Goal: Use online tool/utility: Utilize a website feature to perform a specific function

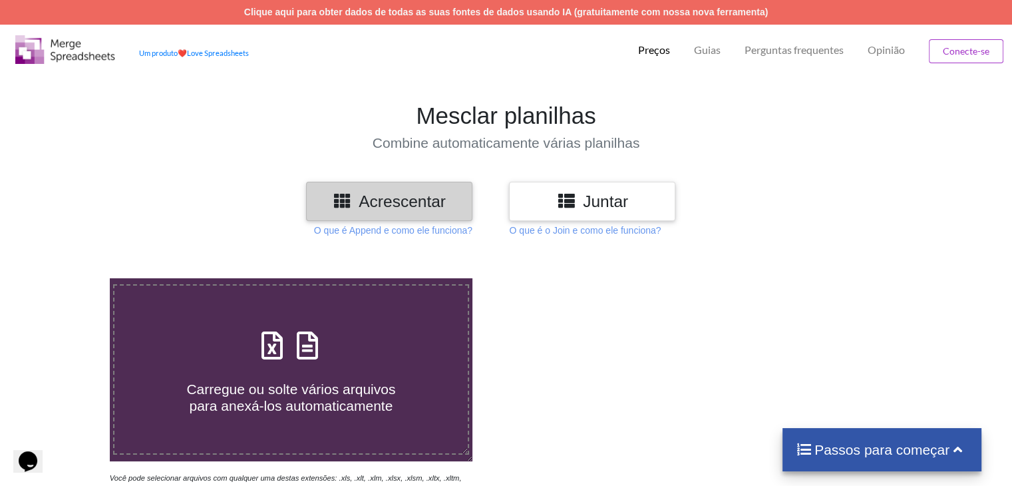
click at [290, 381] on span "Carregue ou solte vários arquivos para anexá-los automaticamente" at bounding box center [290, 397] width 209 height 32
click at [69, 278] on input "Carregue ou solte vários arquivos para anexá-los automaticamente" at bounding box center [69, 278] width 0 height 0
type input "C:\fakepath\produtos_2025-09-25-10-23-09.xls"
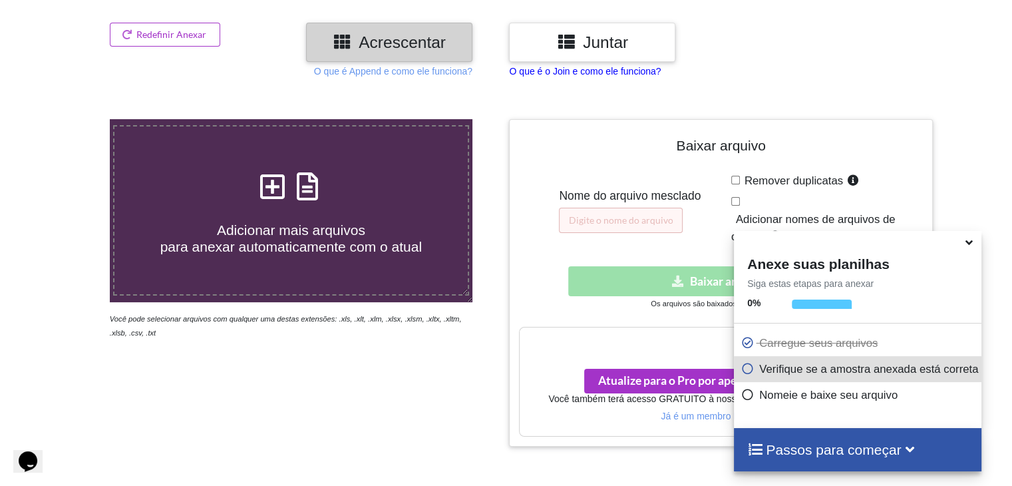
scroll to position [146, 0]
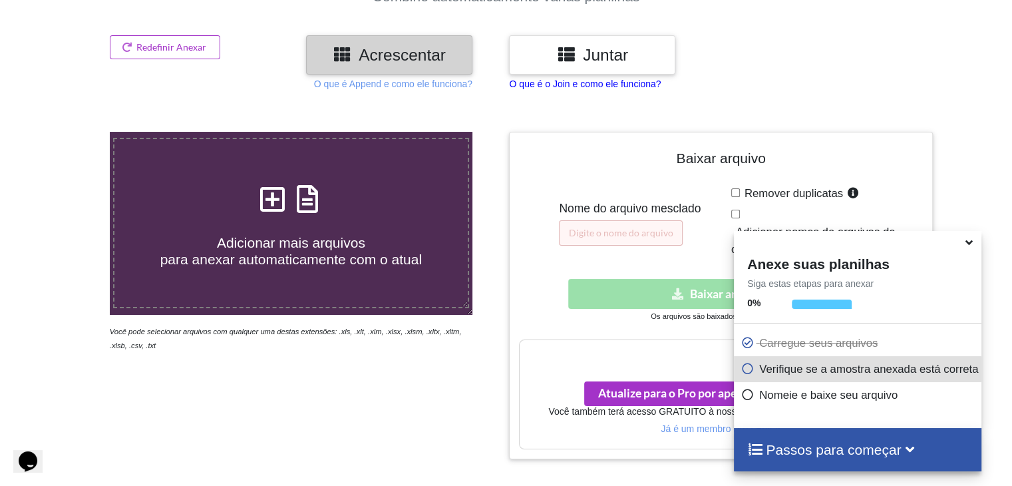
click at [575, 84] on p "O que é o Join e como ele funciona?" at bounding box center [585, 83] width 152 height 13
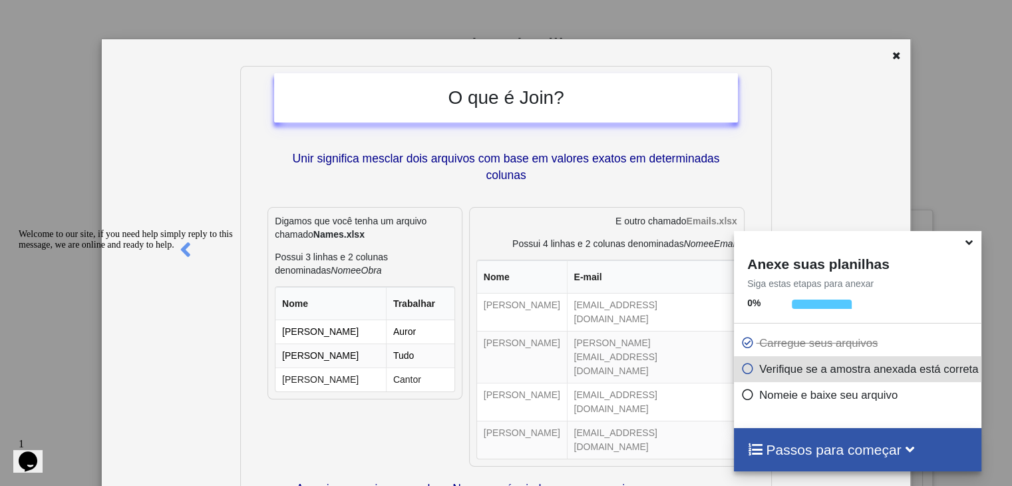
scroll to position [0, 0]
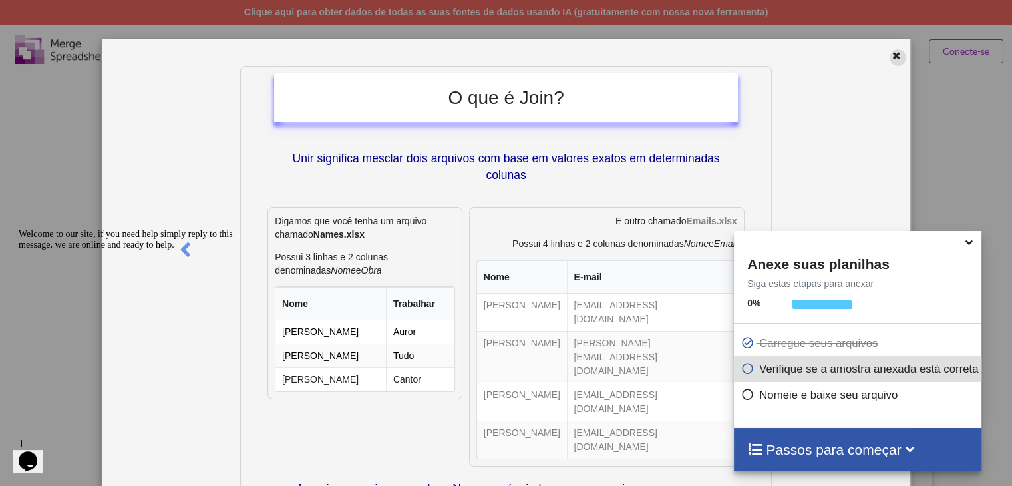
click at [891, 59] on icon at bounding box center [896, 53] width 11 height 9
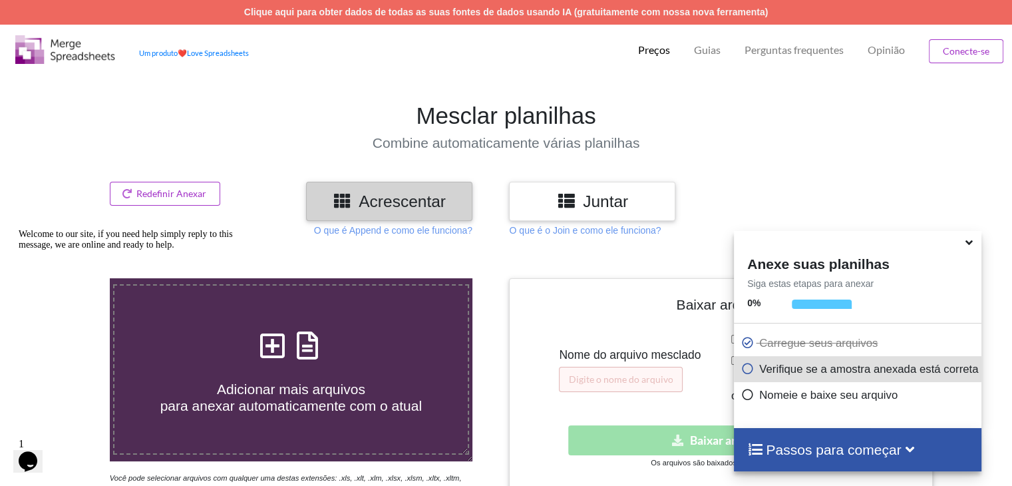
click at [578, 199] on h3 "Juntar" at bounding box center [592, 201] width 146 height 19
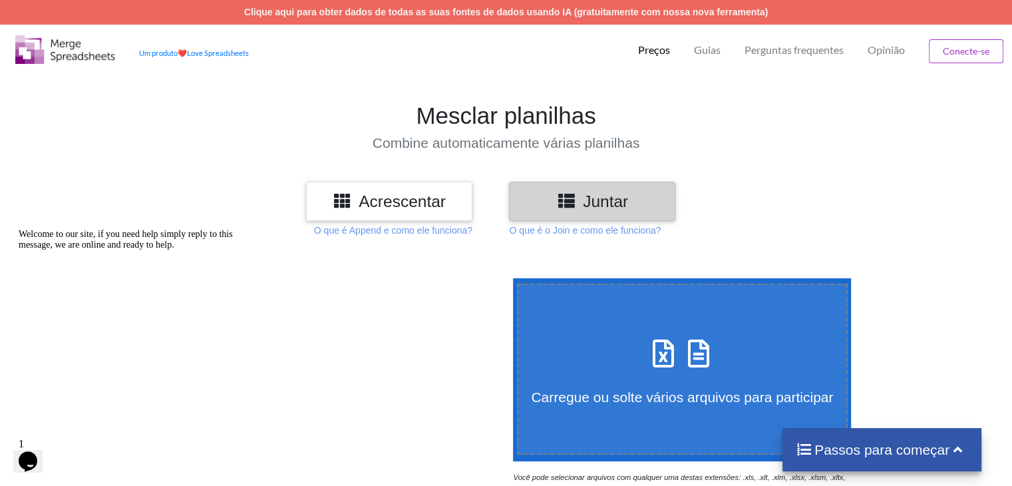
click at [398, 211] on div "Acrescentar" at bounding box center [389, 201] width 166 height 39
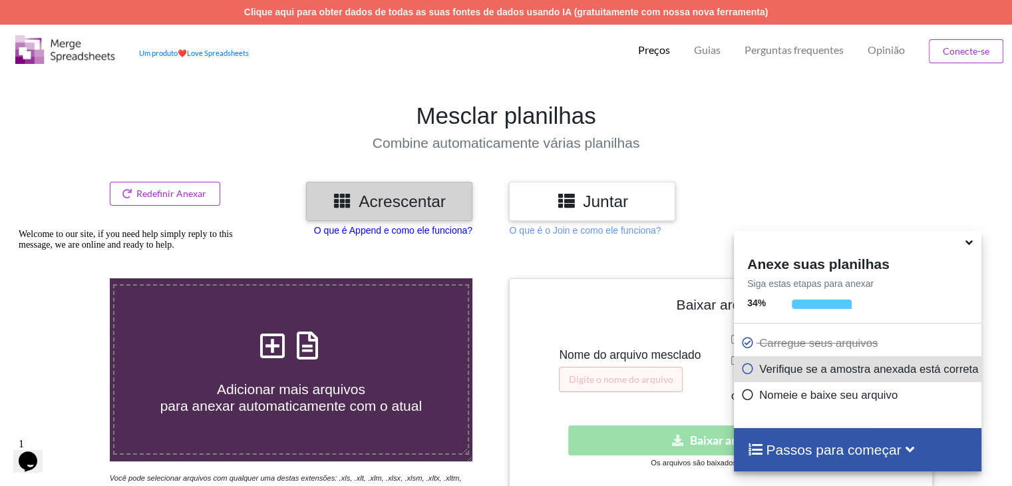
click at [398, 235] on p "O que é Append e como ele funciona?" at bounding box center [393, 230] width 158 height 13
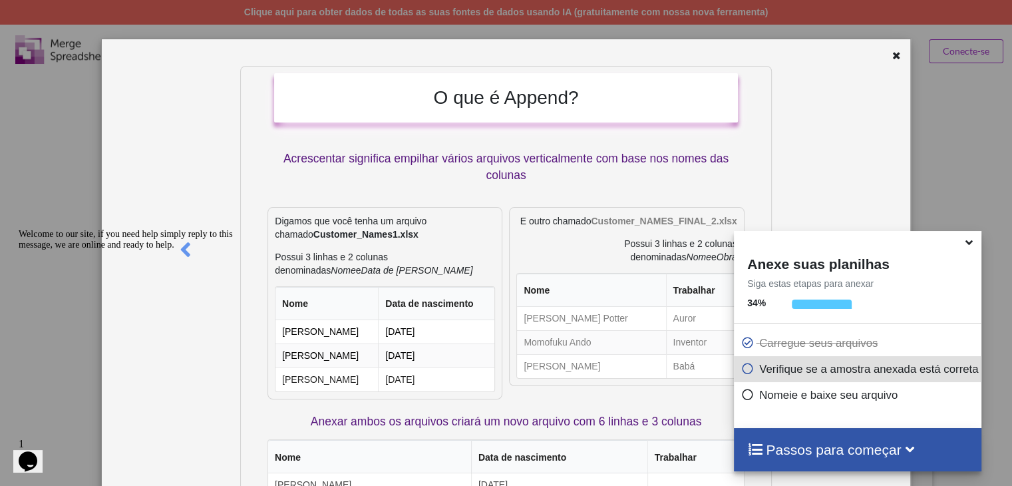
click at [972, 242] on icon at bounding box center [970, 240] width 14 height 12
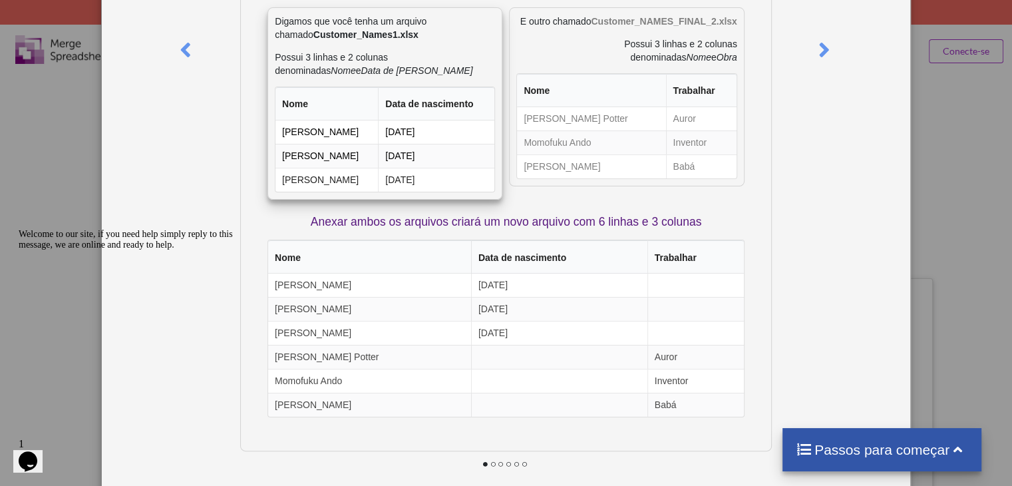
scroll to position [133, 0]
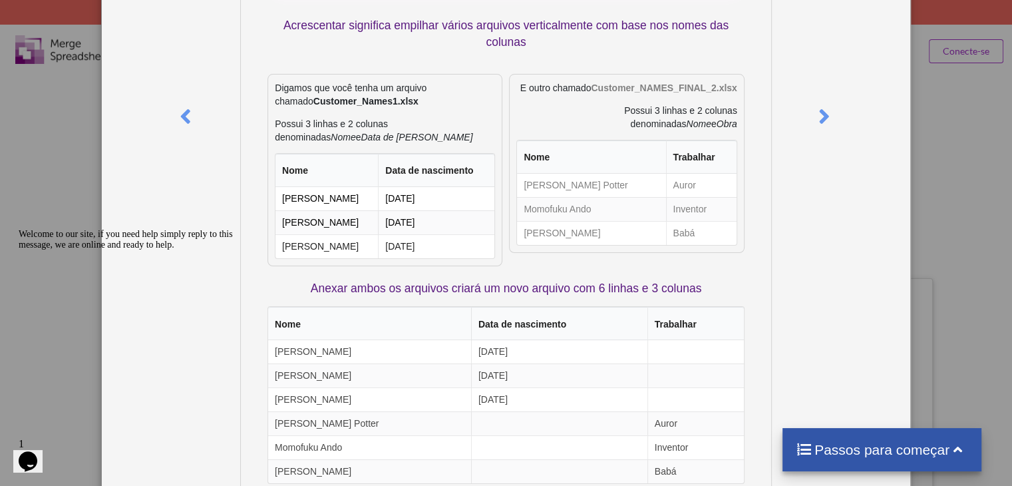
click at [879, 105] on div at bounding box center [842, 250] width 134 height 635
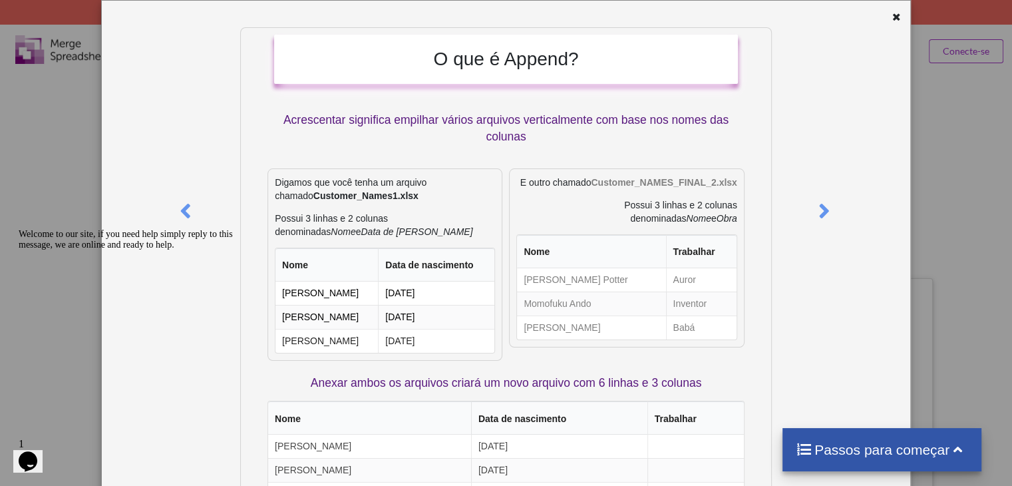
scroll to position [0, 0]
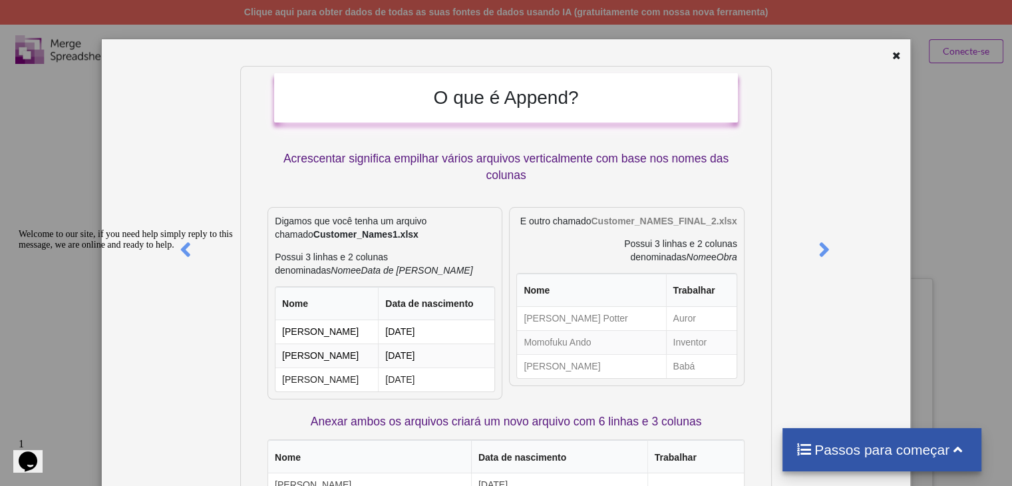
click at [947, 181] on div "O que é Append? Acrescentar significa empilhar vários arquivos verticalmente co…" at bounding box center [506, 243] width 1012 height 486
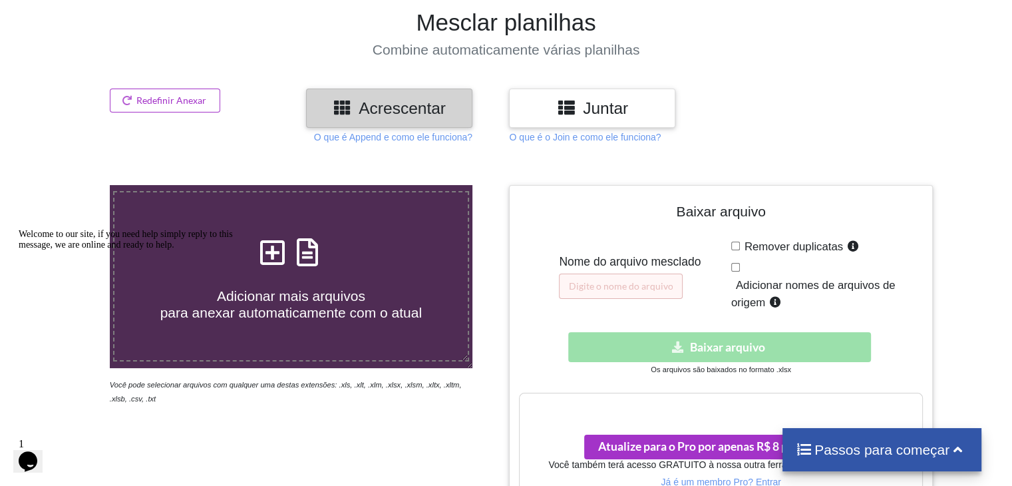
scroll to position [133, 0]
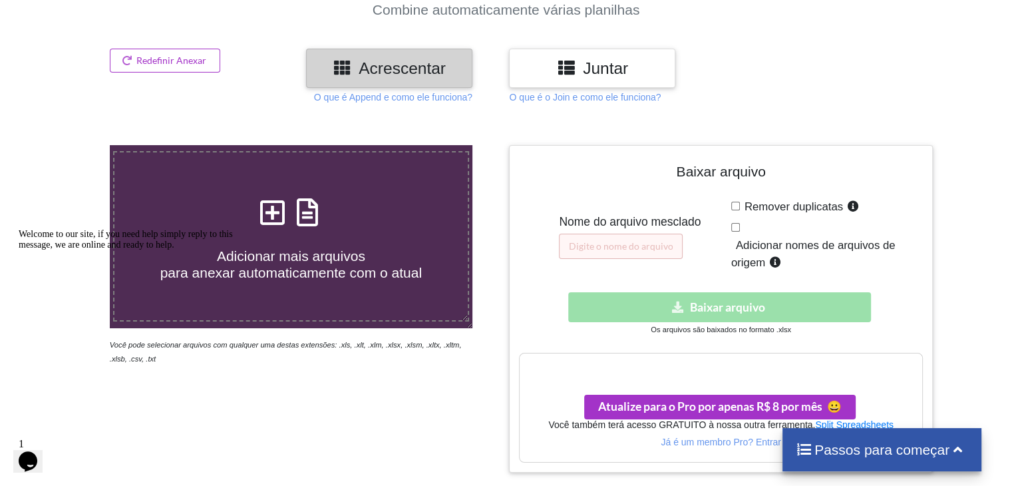
click at [289, 261] on span "Adicionar mais arquivos para anexar automaticamente com o atual" at bounding box center [291, 264] width 262 height 32
click at [69, 145] on input "Adicionar mais arquivos para anexar automaticamente com o atual" at bounding box center [69, 145] width 0 height 0
type input "C:\fakepath\produtos_2025-09-25-10-23-09.xls"
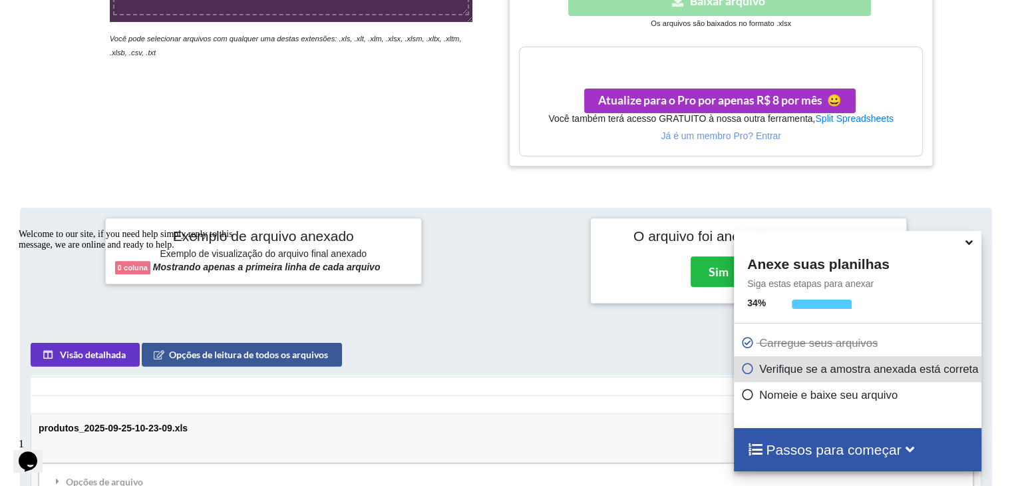
scroll to position [378, 0]
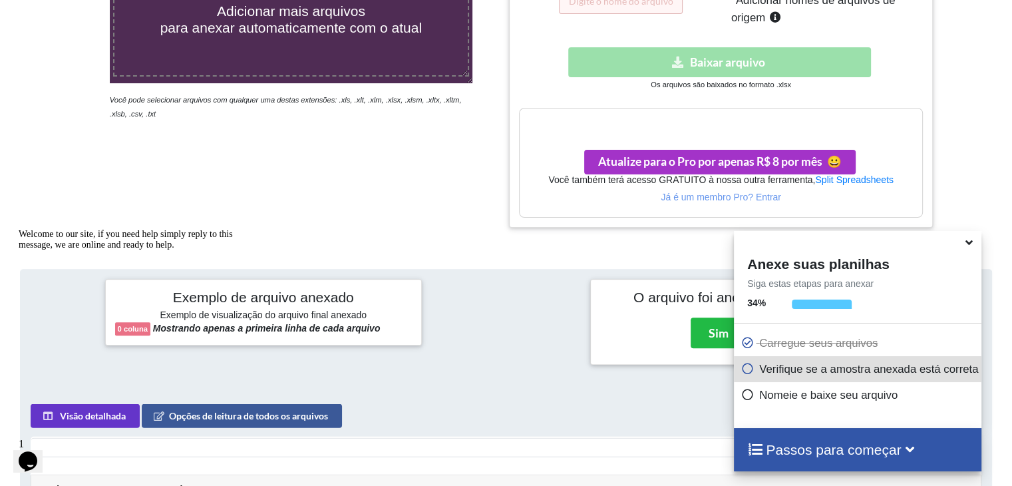
click at [742, 66] on div "Baixar oculto Baixar arquivo" at bounding box center [720, 62] width 403 height 30
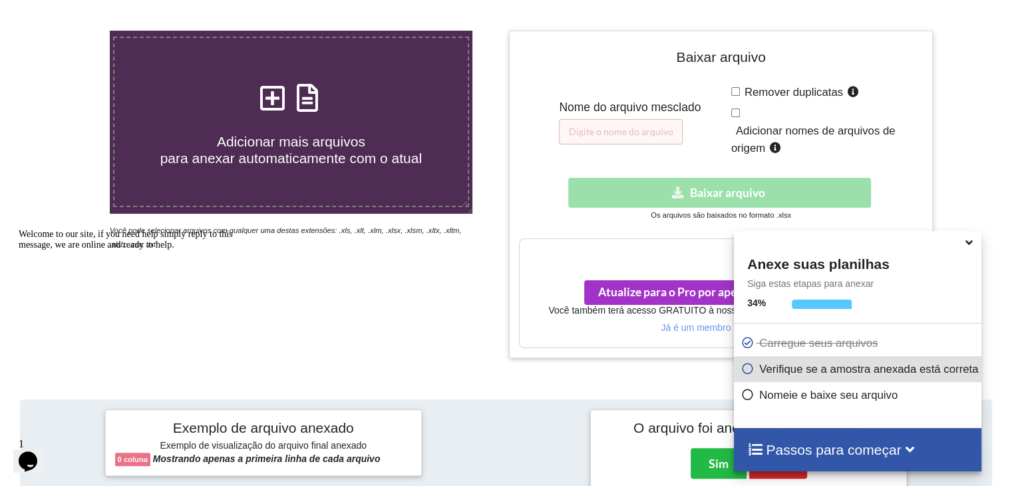
scroll to position [245, 0]
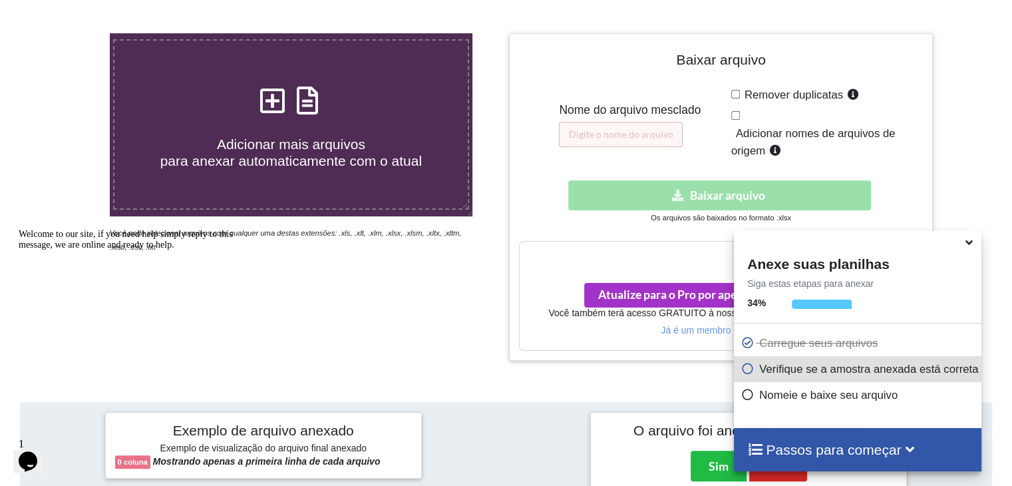
click at [967, 246] on icon at bounding box center [970, 240] width 14 height 12
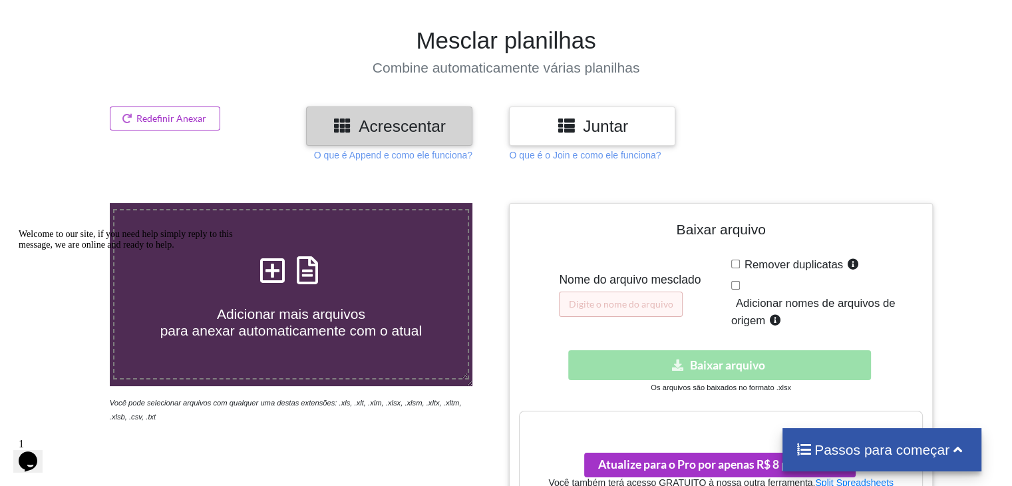
scroll to position [45, 0]
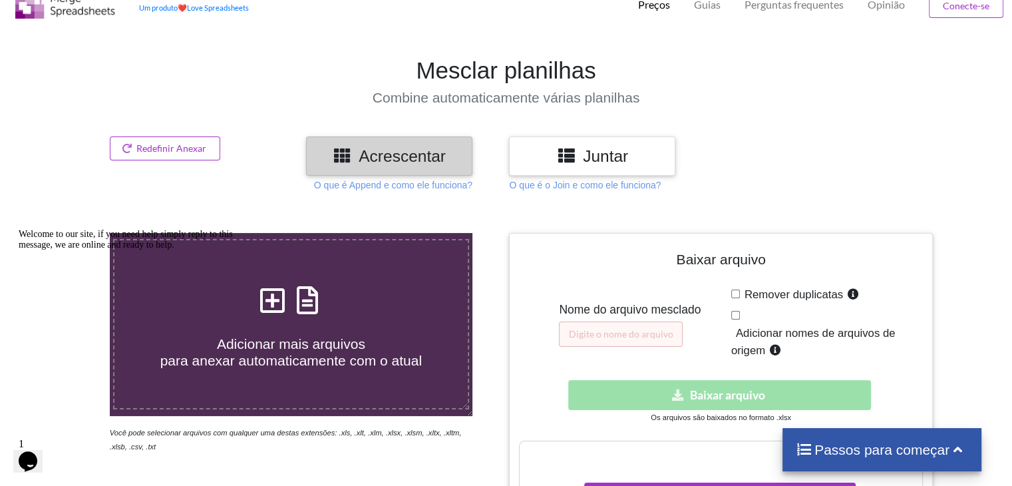
click at [735, 319] on input "Adicionar nomes de arquivos de origem" at bounding box center [736, 315] width 9 height 9
checkbox input "false"
click at [628, 331] on input "text" at bounding box center [621, 334] width 124 height 25
click at [664, 242] on div "Baixar arquivo Nome do arquivo mesclado Remover duplicatas Adicionar nomes de a…" at bounding box center [720, 396] width 423 height 327
